Goal: Use online tool/utility: Utilize a website feature to perform a specific function

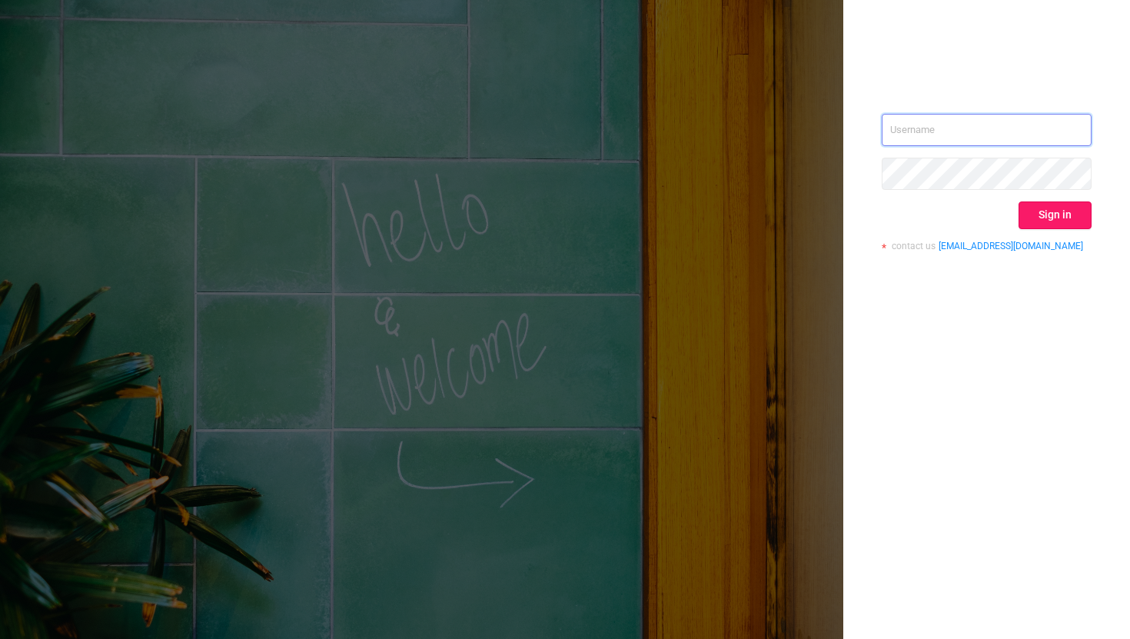
type input "[EMAIL_ADDRESS][DOMAIN_NAME]"
click at [1071, 220] on button "Sign in" at bounding box center [1054, 215] width 73 height 28
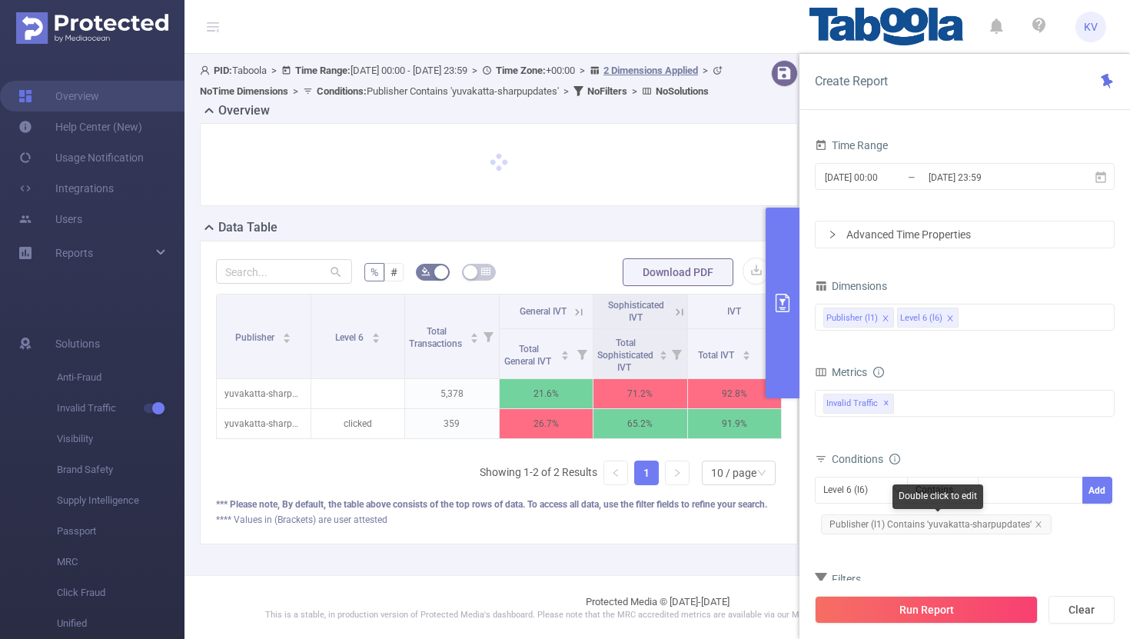
click at [1029, 529] on span "Publisher (l1) Contains 'yuvakatta-sharpupdates'" at bounding box center [936, 524] width 231 height 20
click at [1034, 524] on icon "icon: close" at bounding box center [1038, 524] width 8 height 8
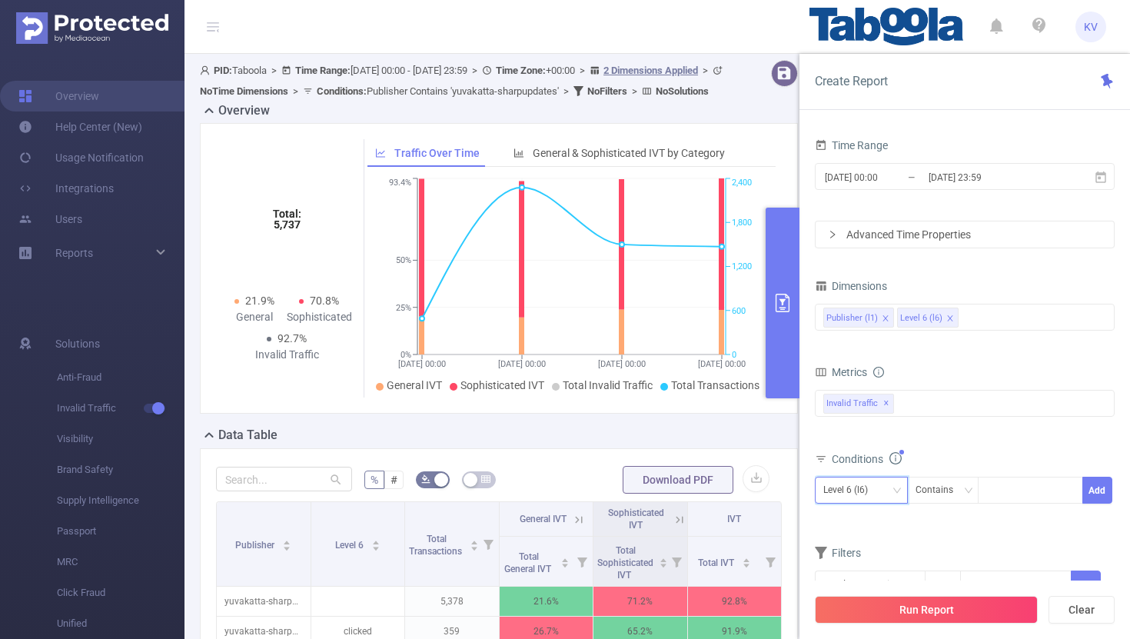
click at [885, 479] on div "Level 6 (l6)" at bounding box center [861, 489] width 76 height 25
click at [877, 518] on li "Publisher (l1)" at bounding box center [860, 521] width 93 height 25
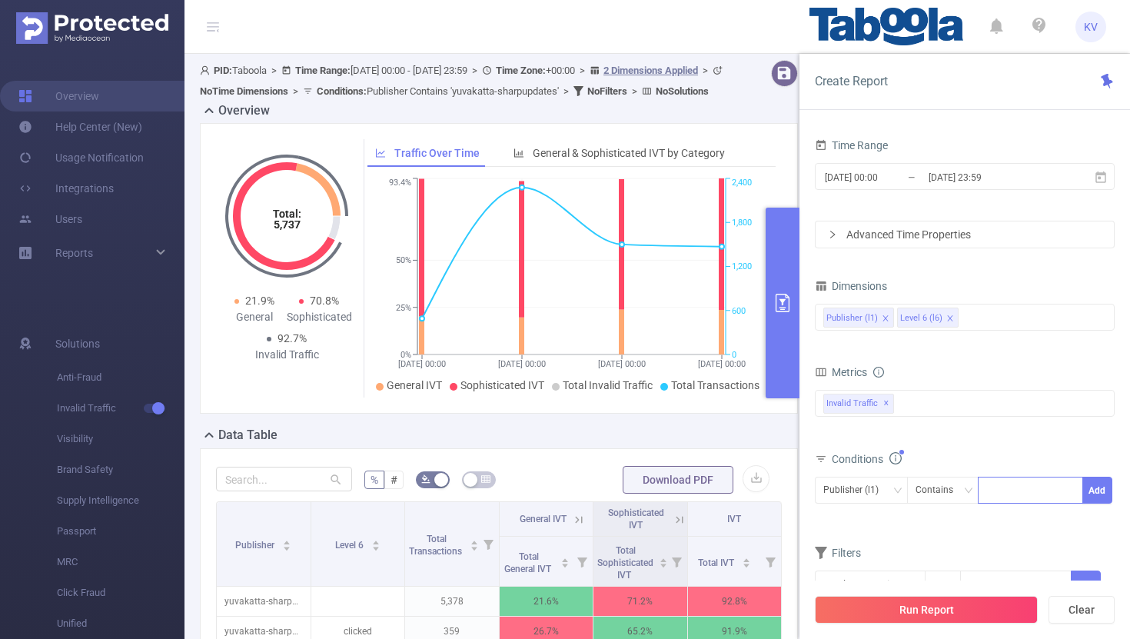
click at [1005, 492] on div at bounding box center [1030, 489] width 88 height 25
paste input "vonvon-responsive-responsive"
type input "vonvon-responsive-responsive"
click at [1040, 526] on li "vonvon-responsive-responsive" at bounding box center [1066, 521] width 178 height 25
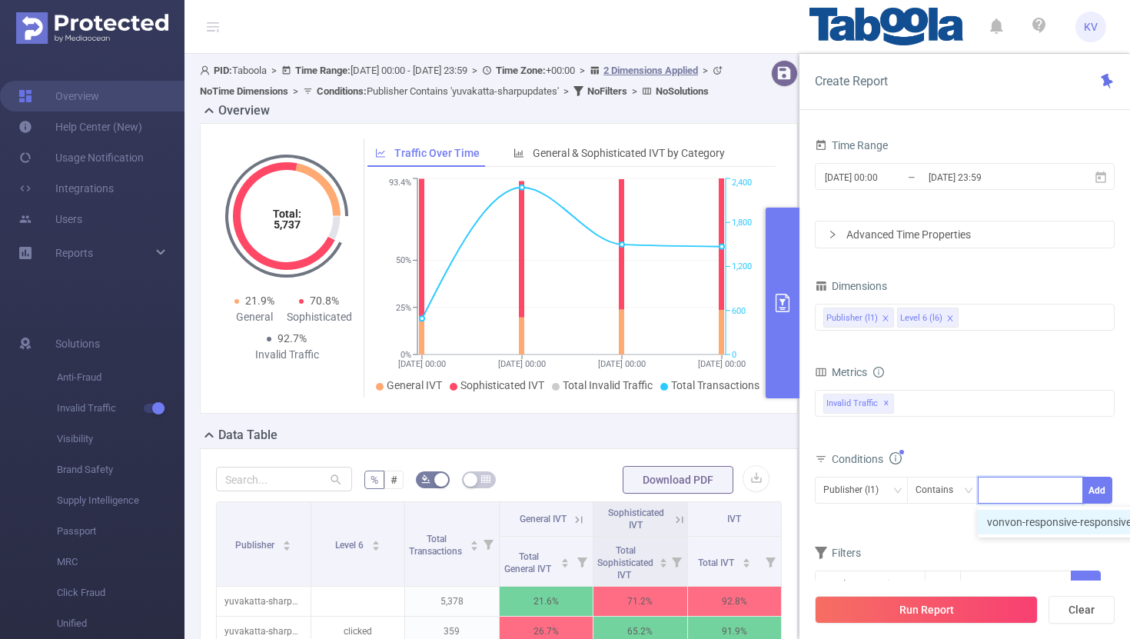
scroll to position [0, 0]
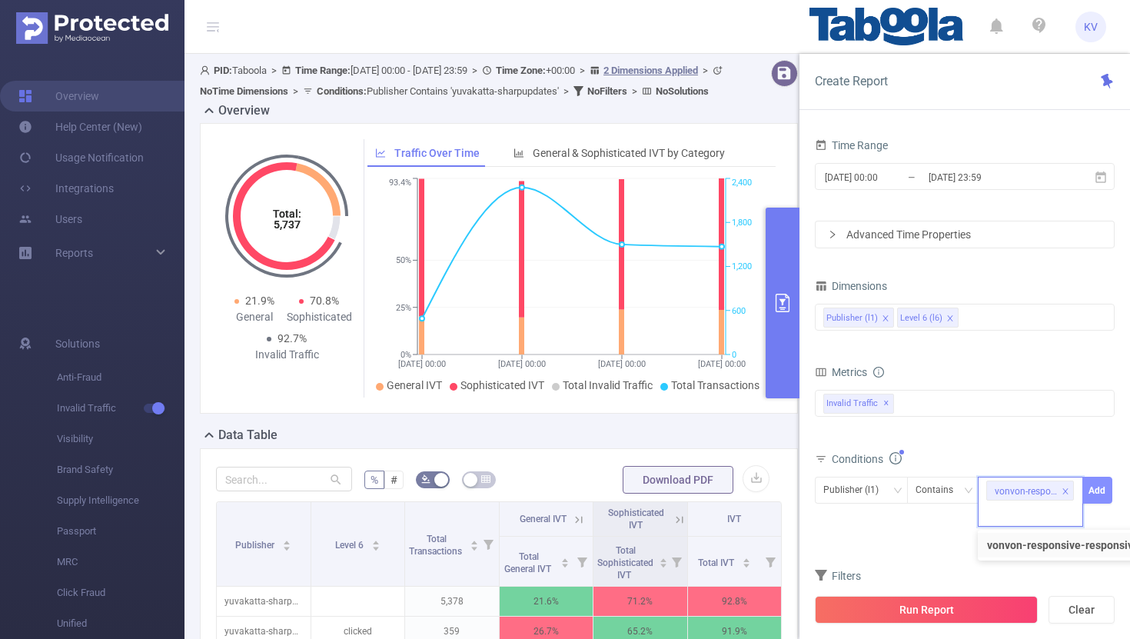
click at [1096, 496] on button "Add" at bounding box center [1097, 489] width 30 height 27
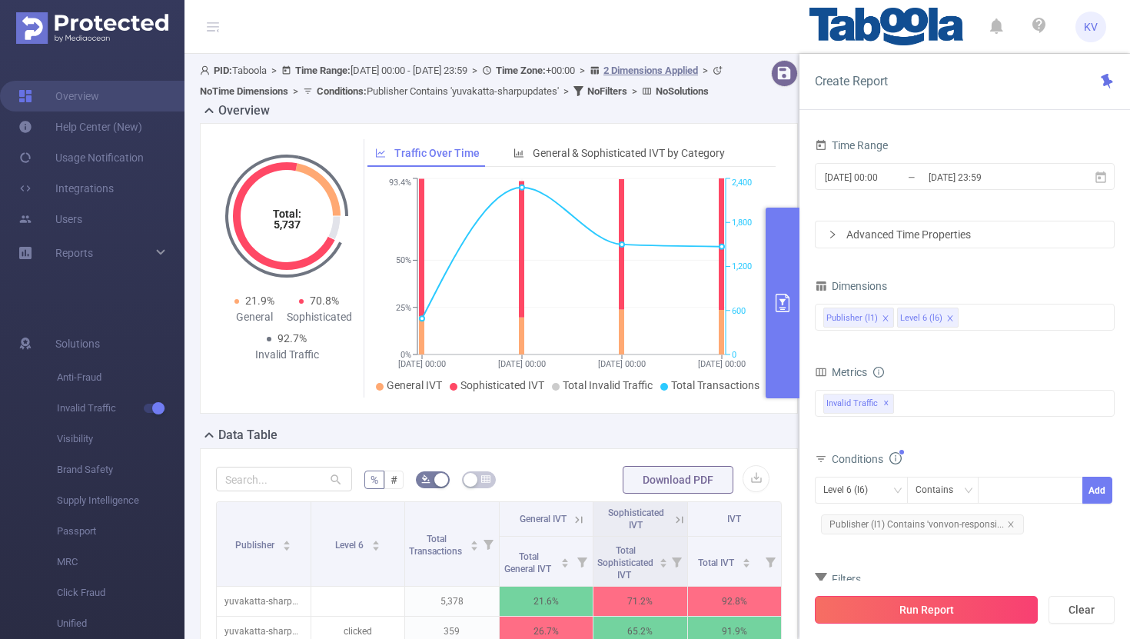
click at [950, 605] on button "Run Report" at bounding box center [925, 609] width 223 height 28
